Goal: Communication & Community: Answer question/provide support

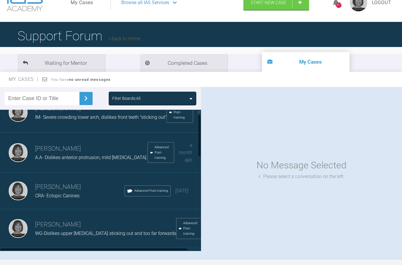
scroll to position [19, 0]
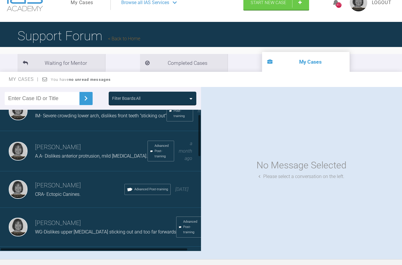
click at [136, 117] on span "IM- Severe crowding lower arch, dislikes front teeth “sticking out”" at bounding box center [101, 116] width 132 height 6
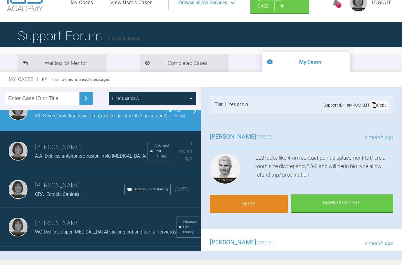
click at [251, 203] on link "Reply" at bounding box center [249, 204] width 78 height 18
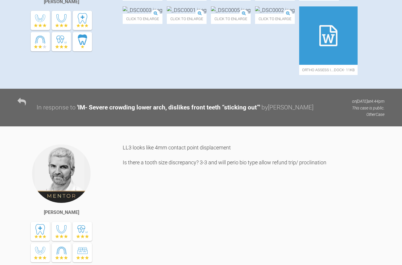
scroll to position [487, 0]
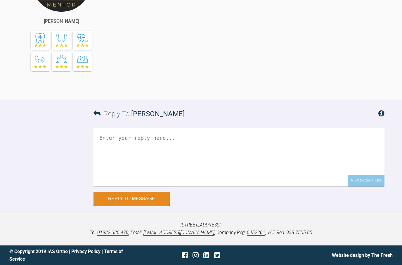
click at [102, 139] on textarea at bounding box center [239, 157] width 291 height 58
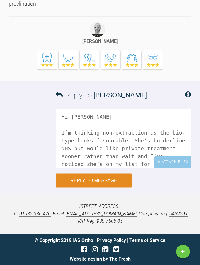
scroll to position [627, 0]
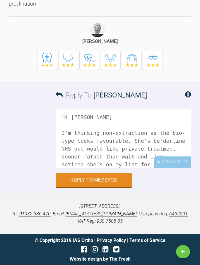
click at [157, 130] on textarea "Hi [PERSON_NAME] I’m thinking non-extraction as the bio-type looks favourable. …" at bounding box center [123, 139] width 135 height 58
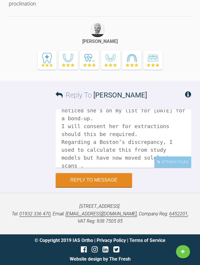
scroll to position [56, 0]
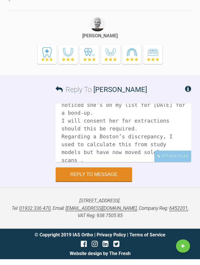
click at [83, 133] on textarea "Hi [PERSON_NAME] I’m thinking non-extraction as the bio-type looks favourable. …" at bounding box center [123, 139] width 135 height 58
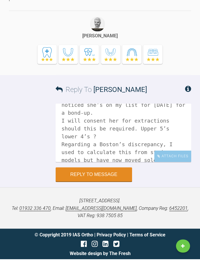
click at [97, 141] on textarea "Hi [PERSON_NAME] I’m thinking non-extraction as the bio-type looks favourable. …" at bounding box center [123, 139] width 135 height 58
click at [100, 139] on textarea "Hi [PERSON_NAME] I’m thinking non-extraction as the bio-type looks favourable. …" at bounding box center [123, 139] width 135 height 58
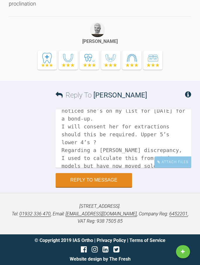
click at [96, 168] on textarea "Hi [PERSON_NAME] I’m thinking non-extraction as the bio-type looks favourable. …" at bounding box center [123, 139] width 135 height 58
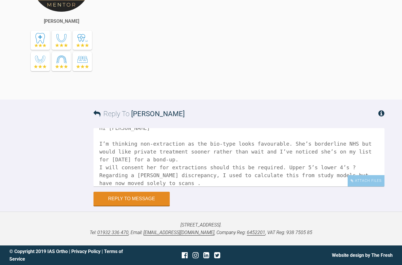
scroll to position [18, 0]
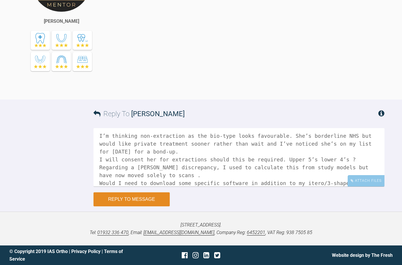
type textarea "Hi [PERSON_NAME] I’m thinking non-extraction as the bio-type looks favourable. …"
click at [132, 207] on button "Reply to Message" at bounding box center [132, 200] width 76 height 14
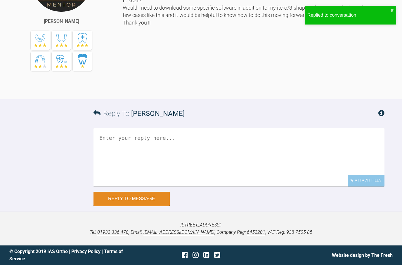
scroll to position [689, 0]
